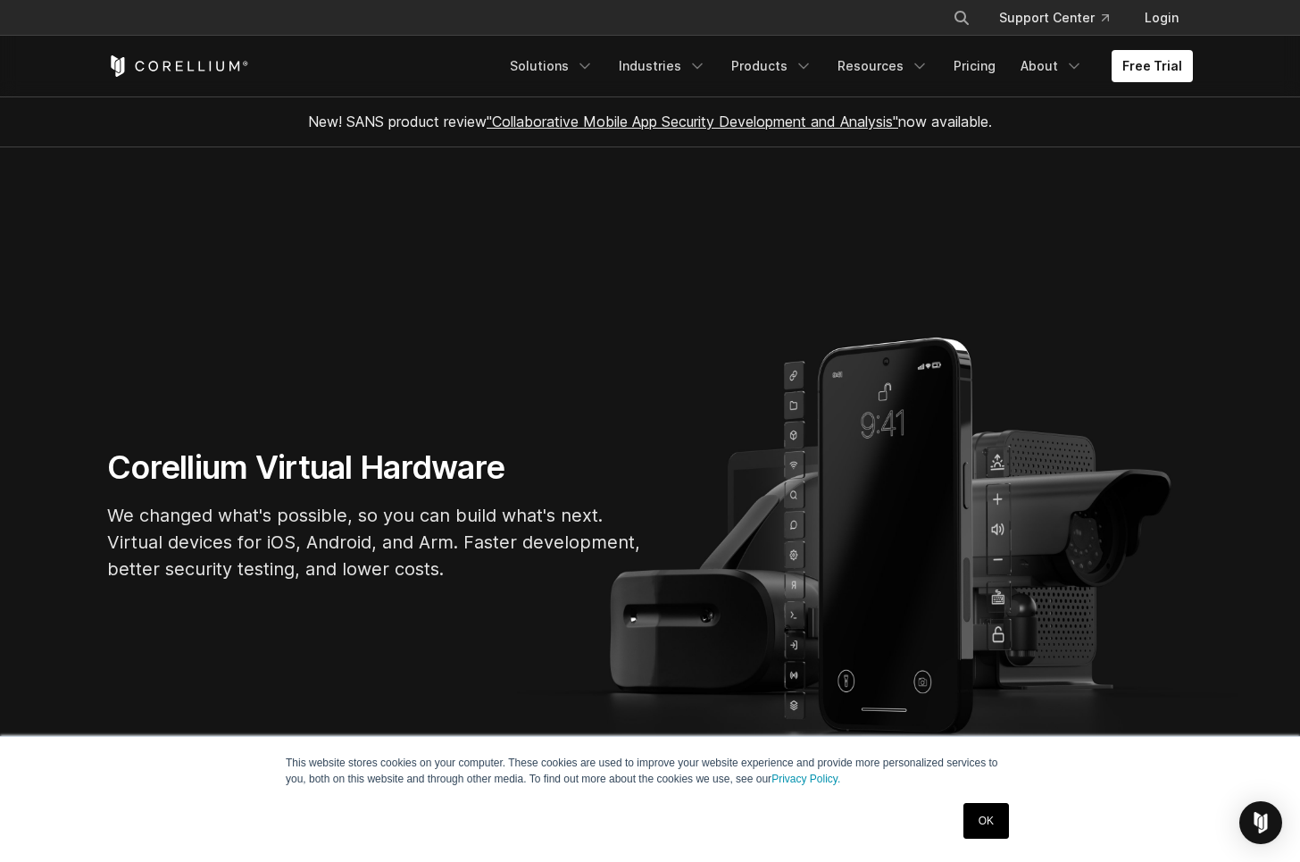
click at [993, 821] on link "OK" at bounding box center [986, 821] width 46 height 36
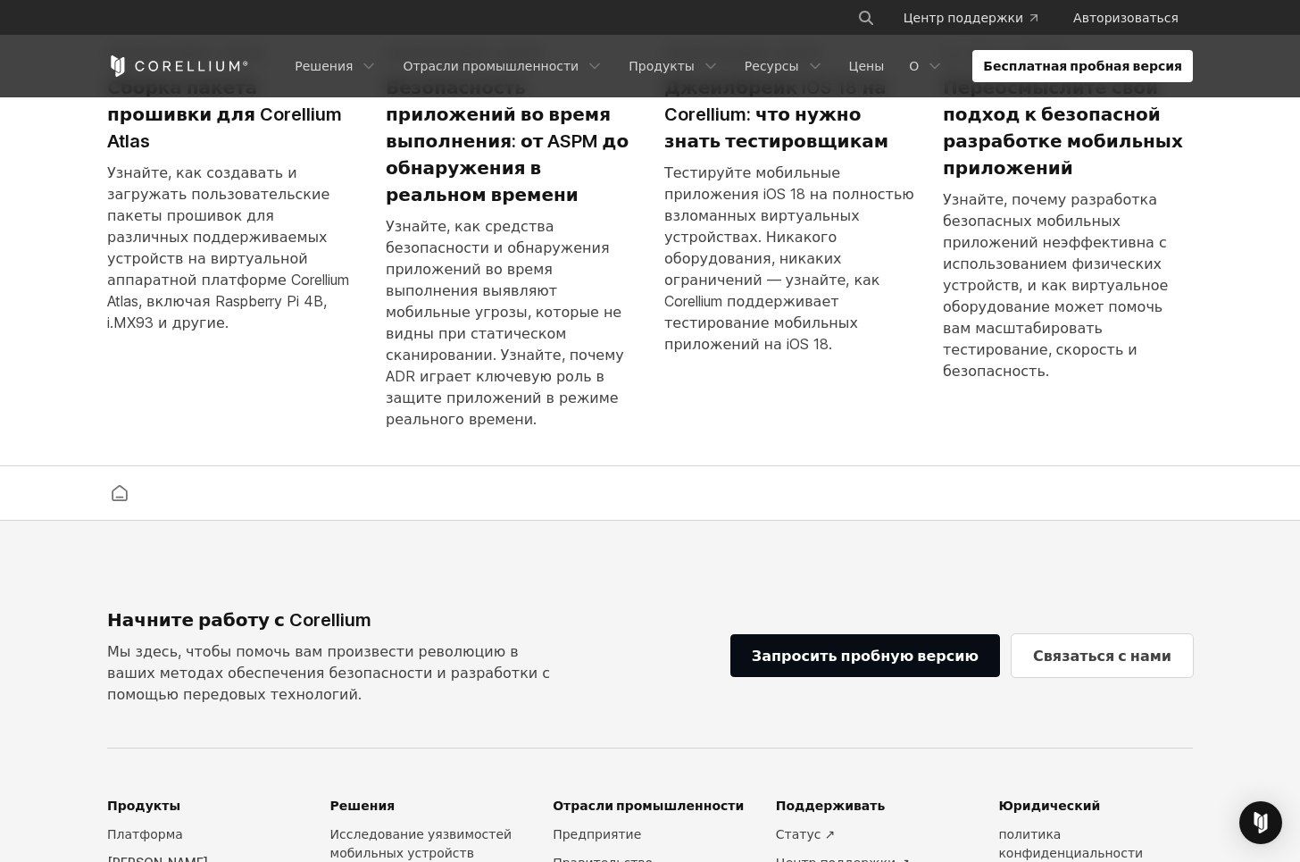
scroll to position [4448, 0]
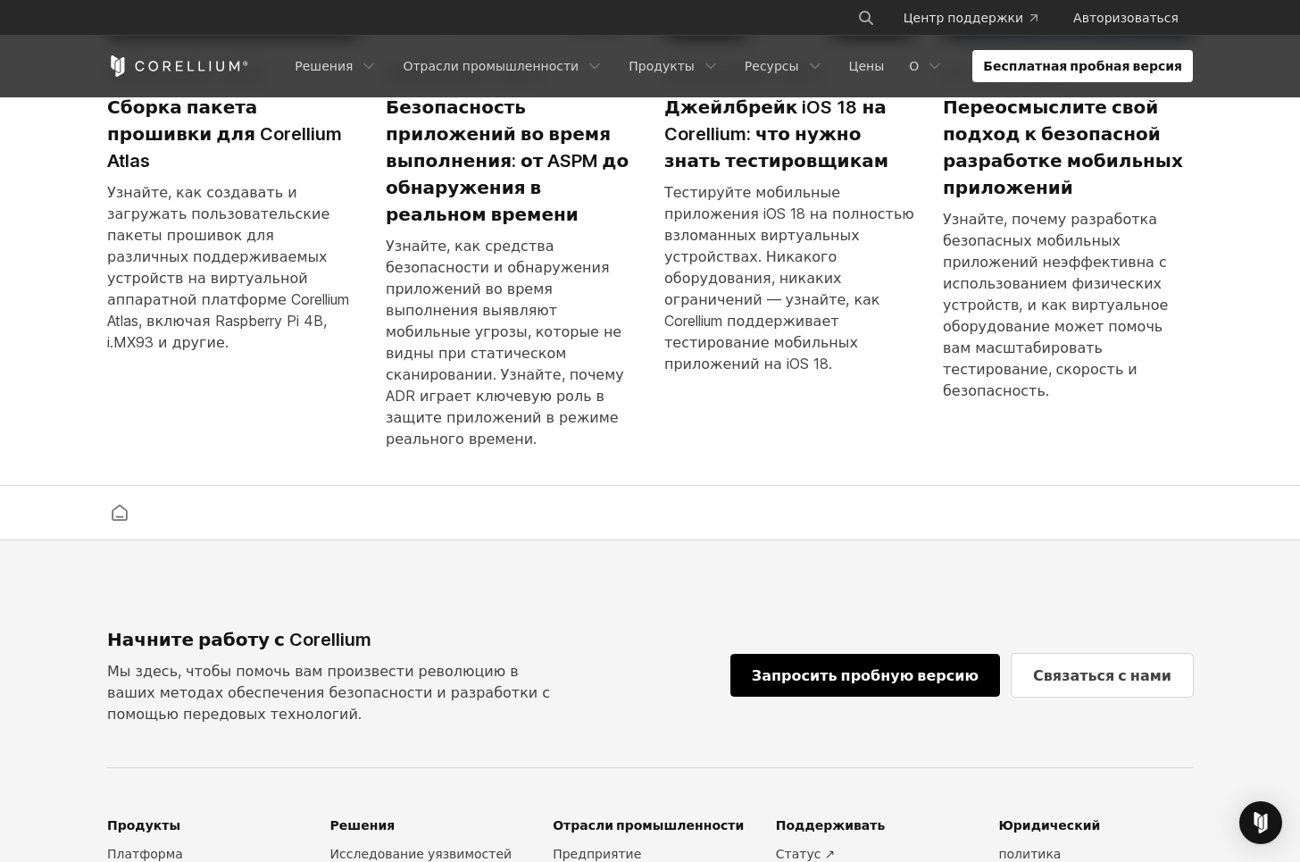
click at [787, 654] on link "Запросить пробную версию" at bounding box center [865, 675] width 270 height 43
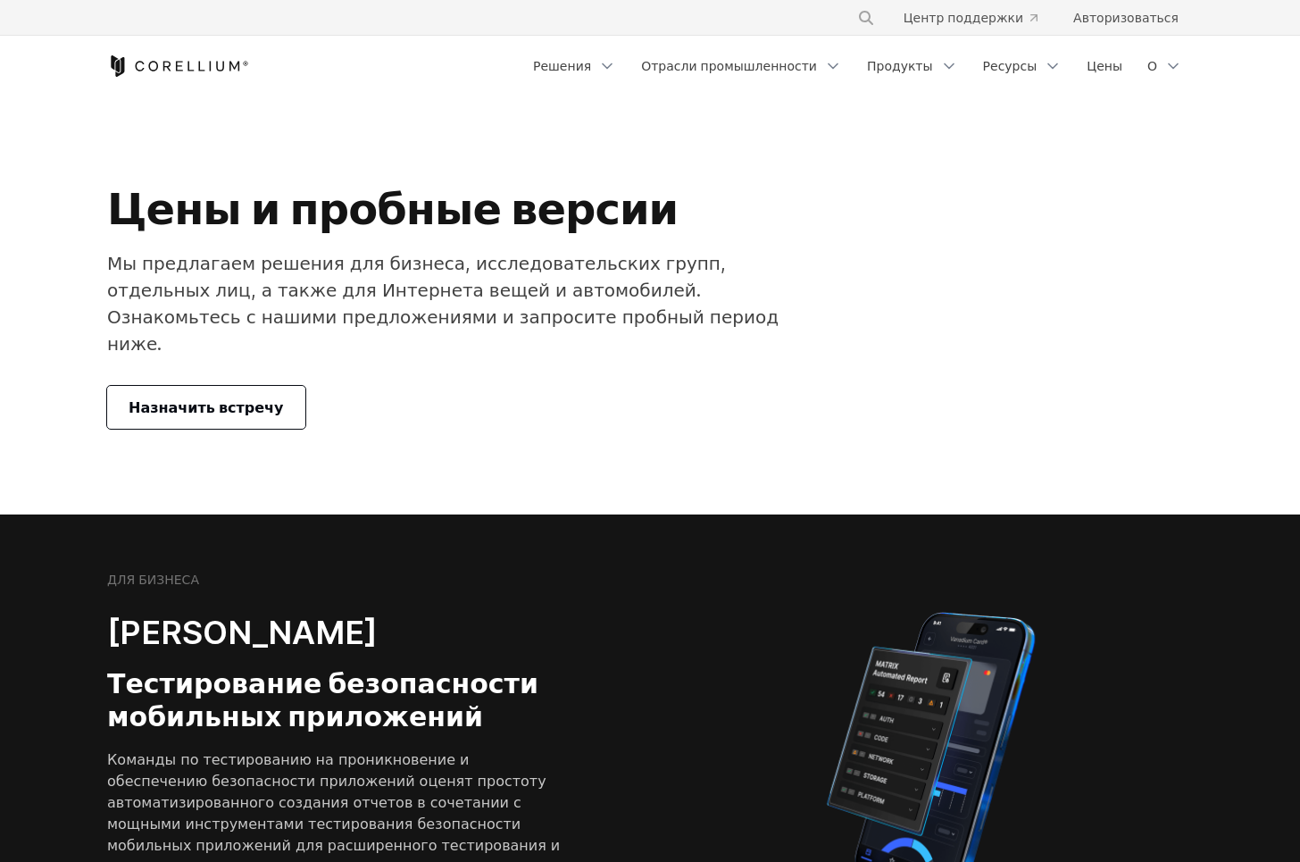
click at [230, 398] on font "Назначить встречу" at bounding box center [206, 407] width 155 height 18
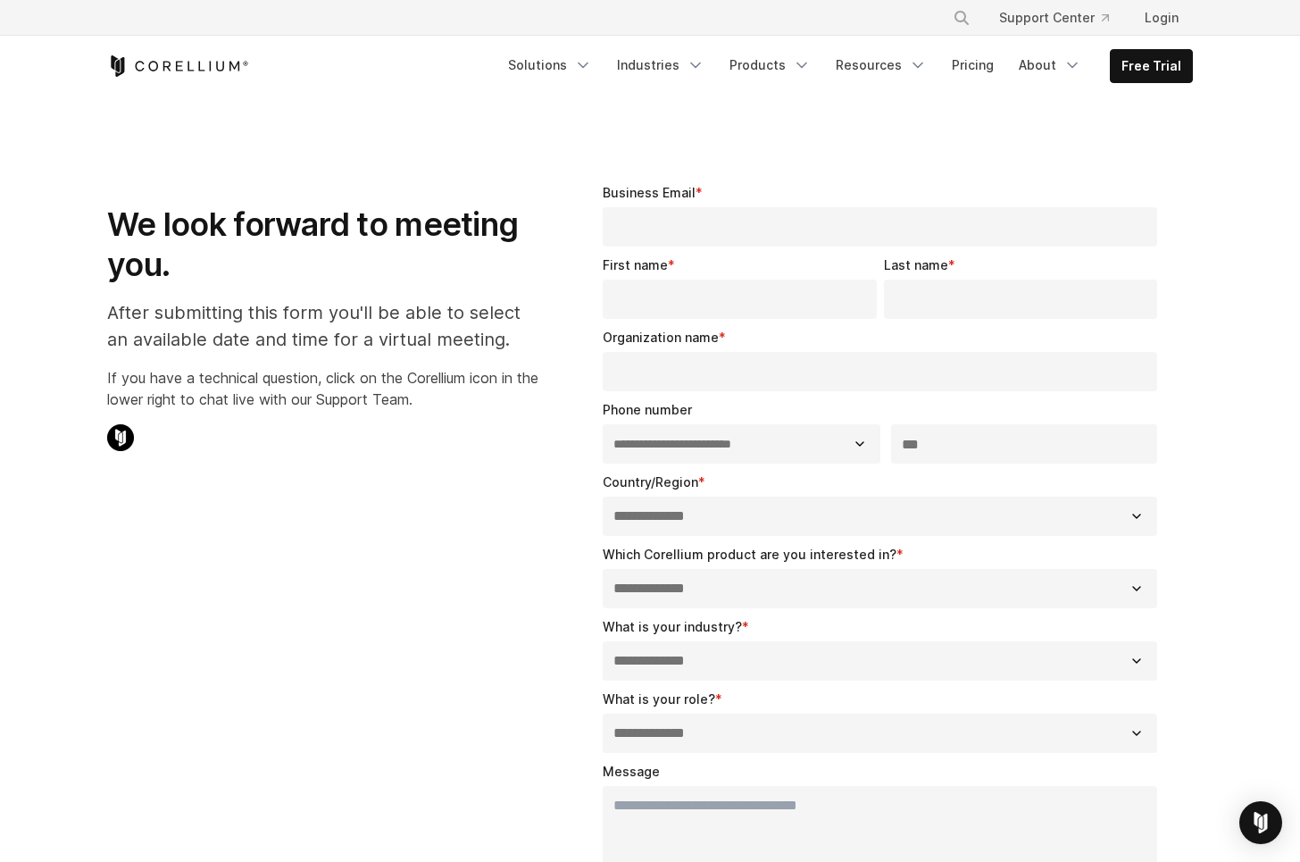
select select "**"
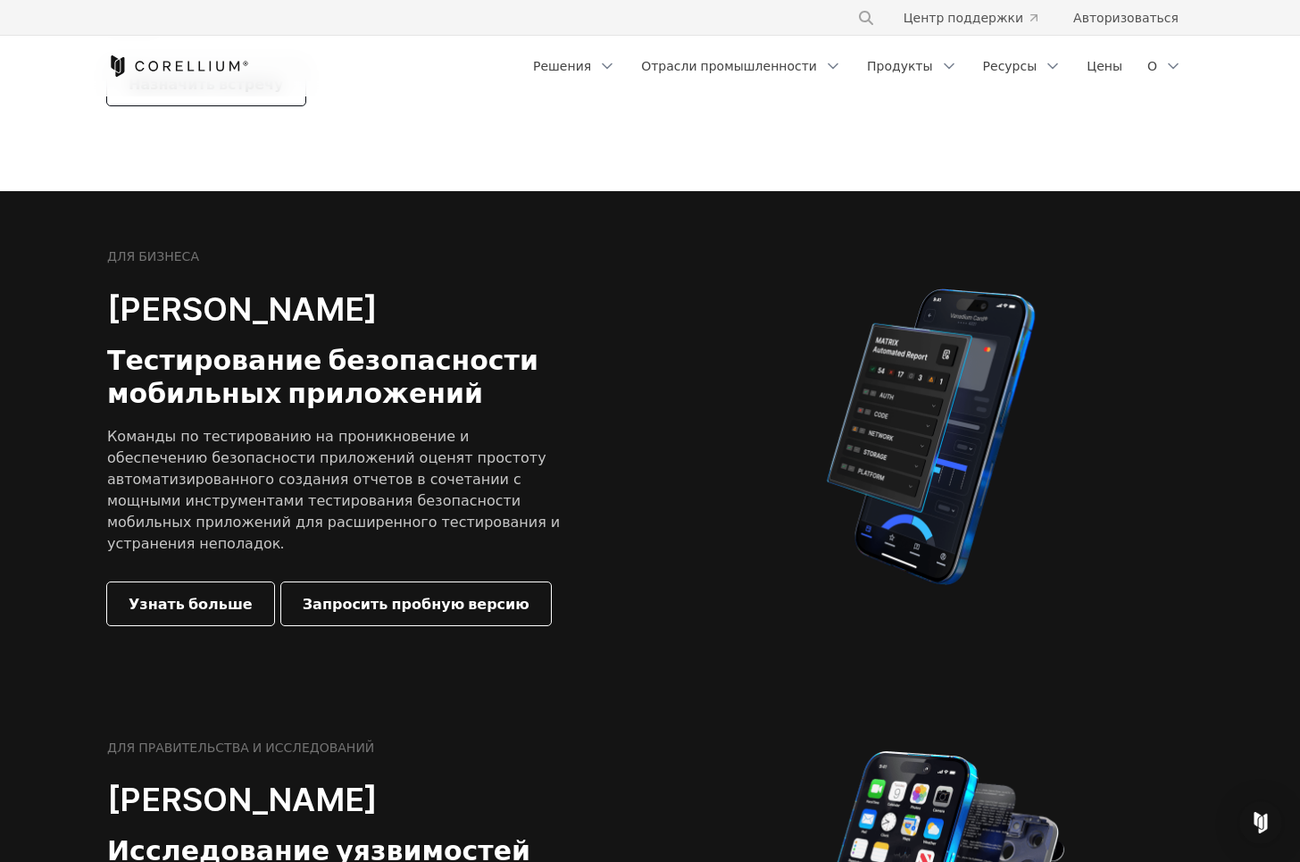
scroll to position [314, 0]
